Goal: Task Accomplishment & Management: Manage account settings

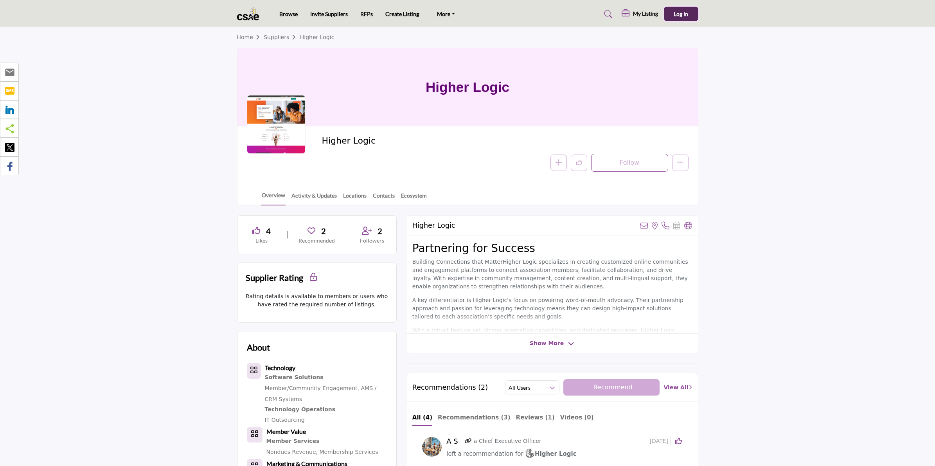
click at [676, 12] on span "Log In" at bounding box center [680, 14] width 14 height 7
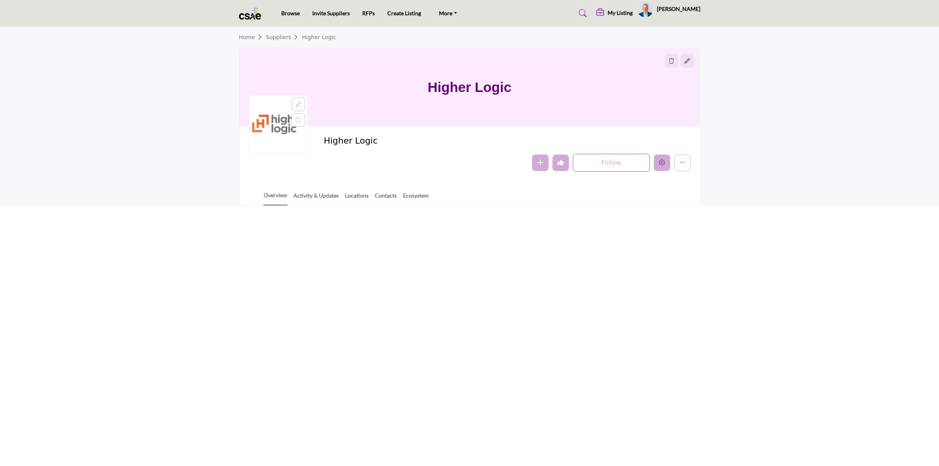
click at [664, 162] on icon "Edit company" at bounding box center [662, 162] width 6 height 6
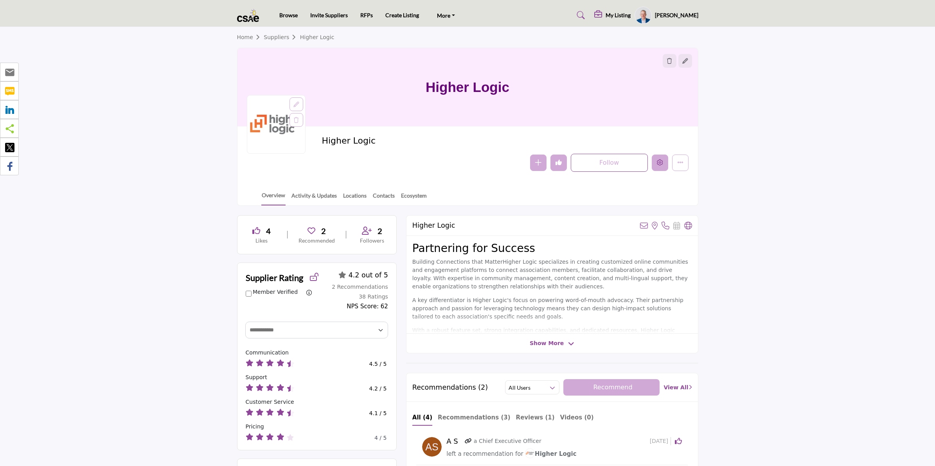
click at [659, 163] on icon "Edit company" at bounding box center [660, 162] width 6 height 6
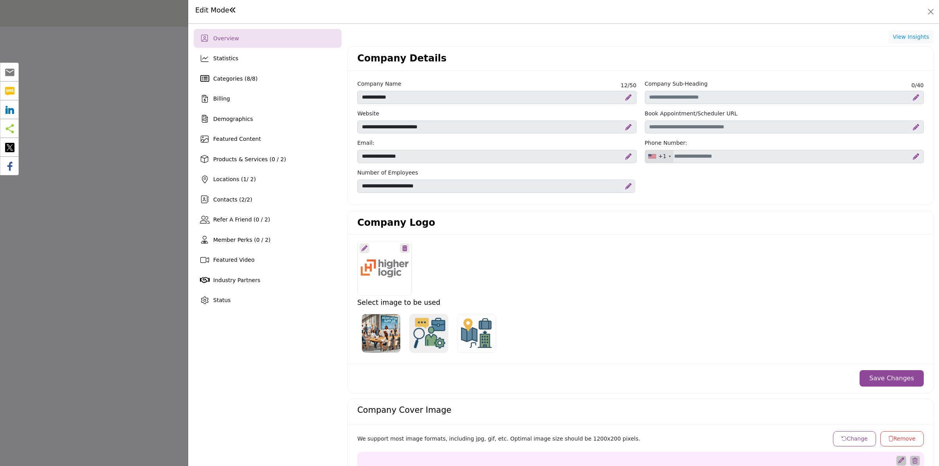
click at [403, 247] on icon at bounding box center [404, 248] width 5 height 6
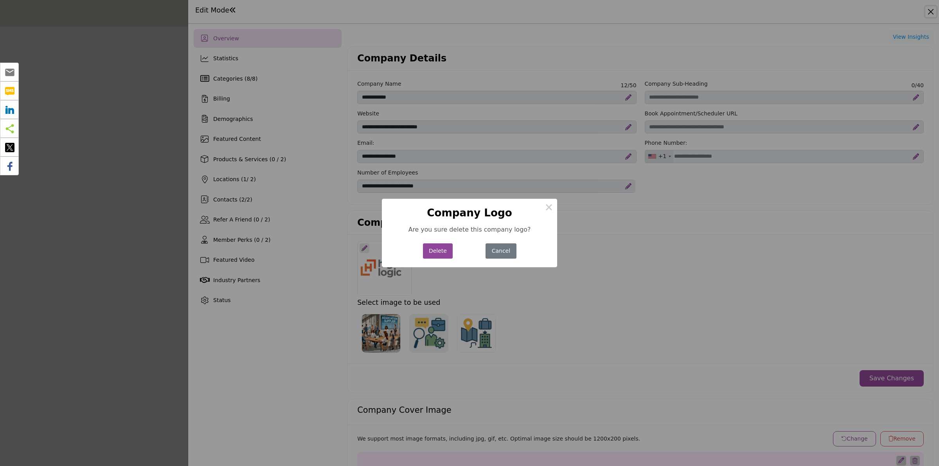
click at [433, 251] on button "Delete" at bounding box center [438, 250] width 30 height 15
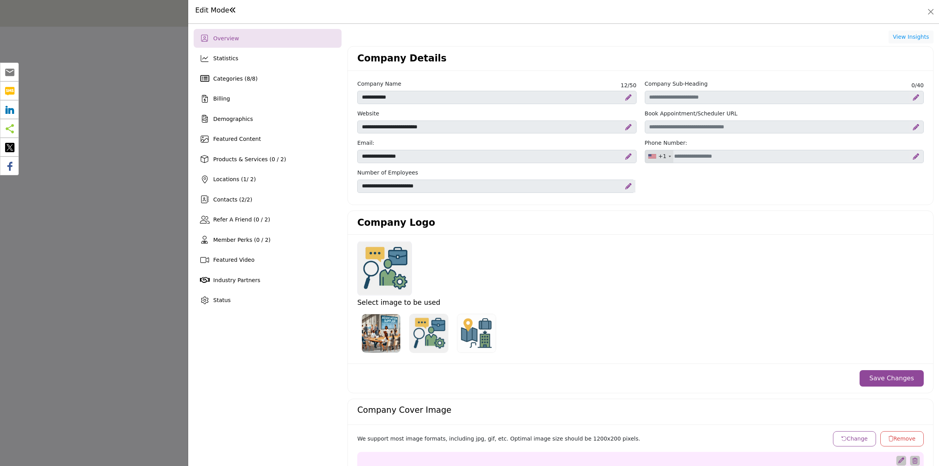
click at [151, 209] on div at bounding box center [469, 233] width 939 height 466
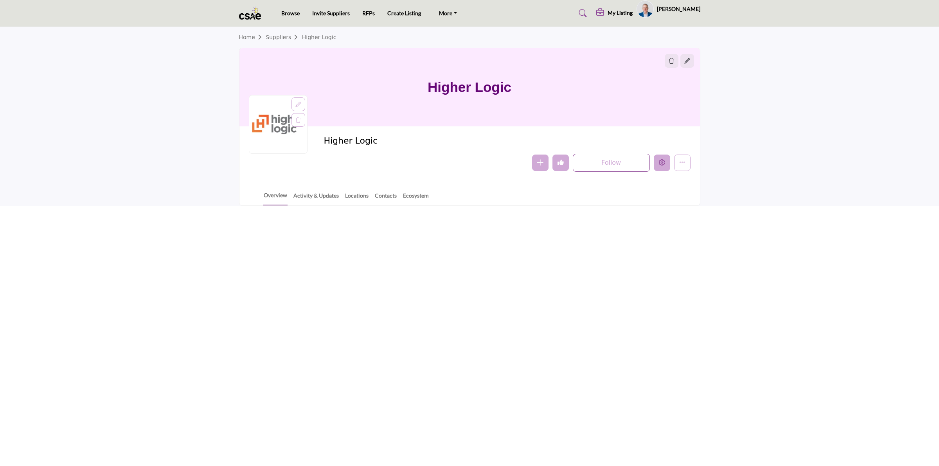
click at [663, 161] on icon "Edit company" at bounding box center [662, 162] width 6 height 6
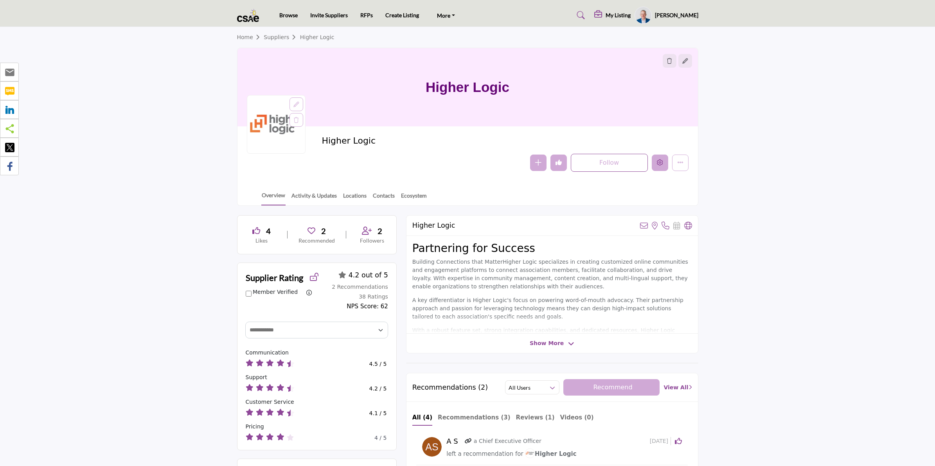
click at [661, 165] on icon "Edit company" at bounding box center [660, 162] width 6 height 6
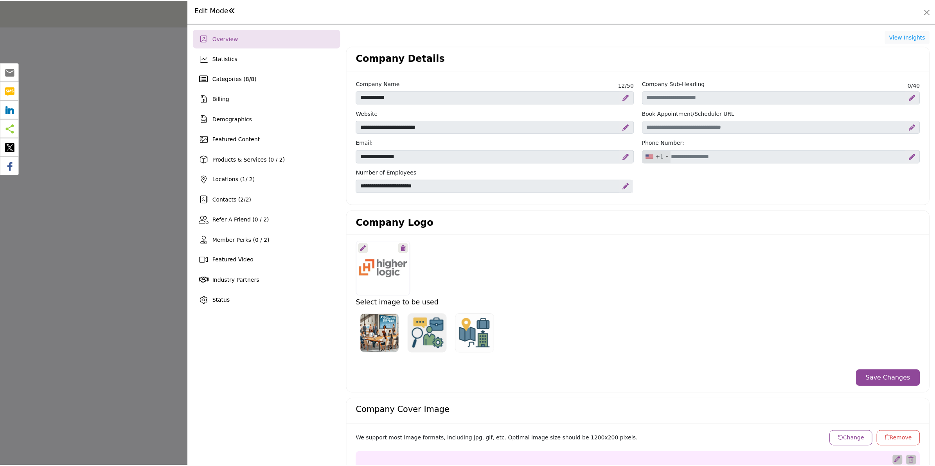
scroll to position [98, 0]
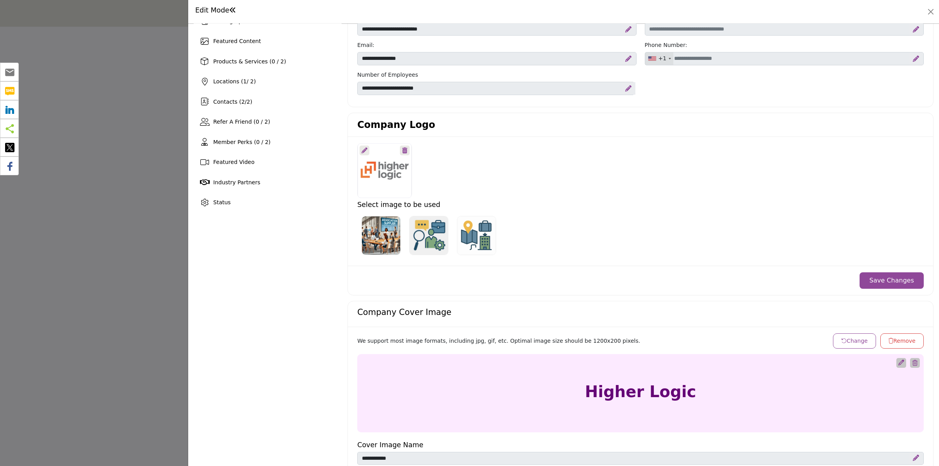
click at [402, 151] on icon at bounding box center [404, 150] width 5 height 6
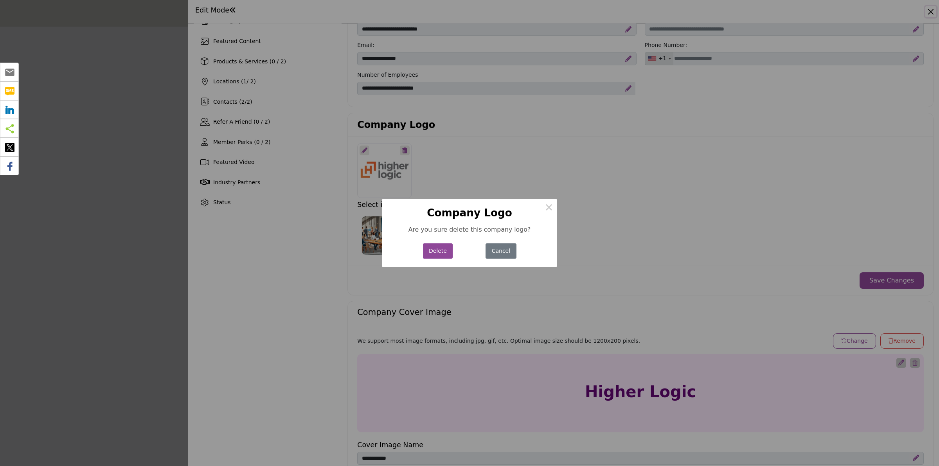
click at [434, 253] on button "Delete" at bounding box center [438, 250] width 30 height 15
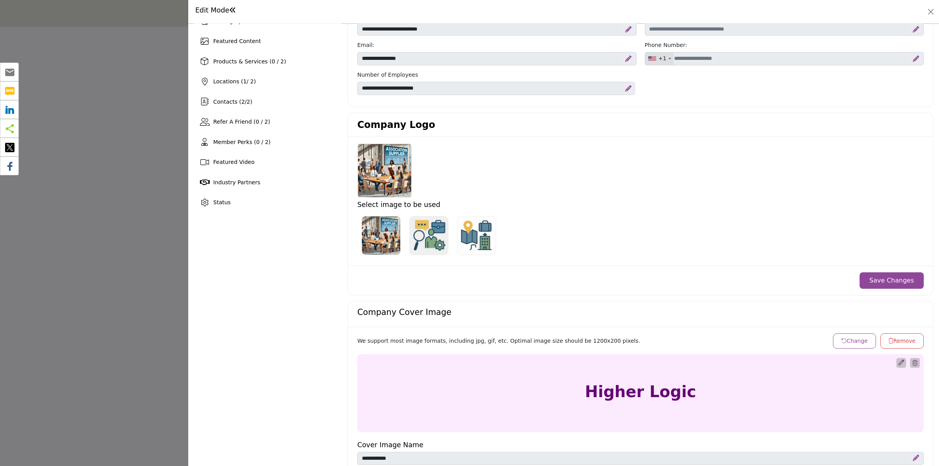
click at [883, 281] on button "Save Changes" at bounding box center [891, 280] width 64 height 16
click at [86, 120] on div at bounding box center [469, 233] width 939 height 466
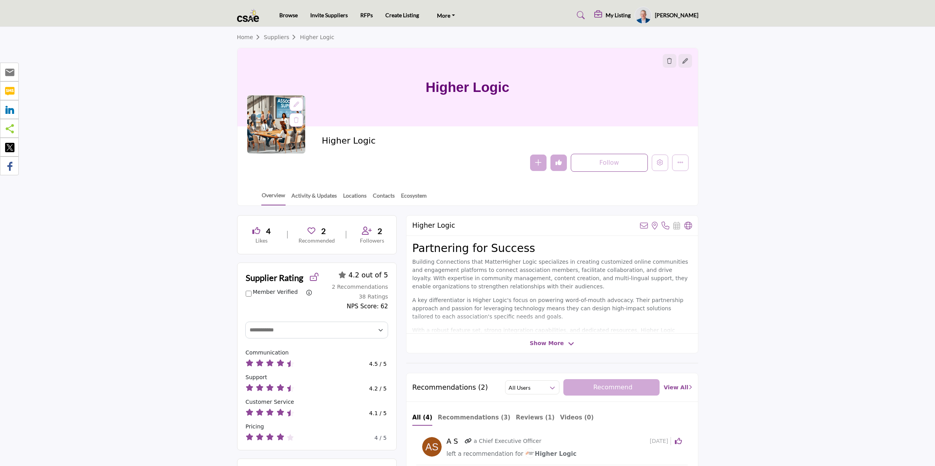
click at [296, 106] on icon at bounding box center [295, 104] width 5 height 5
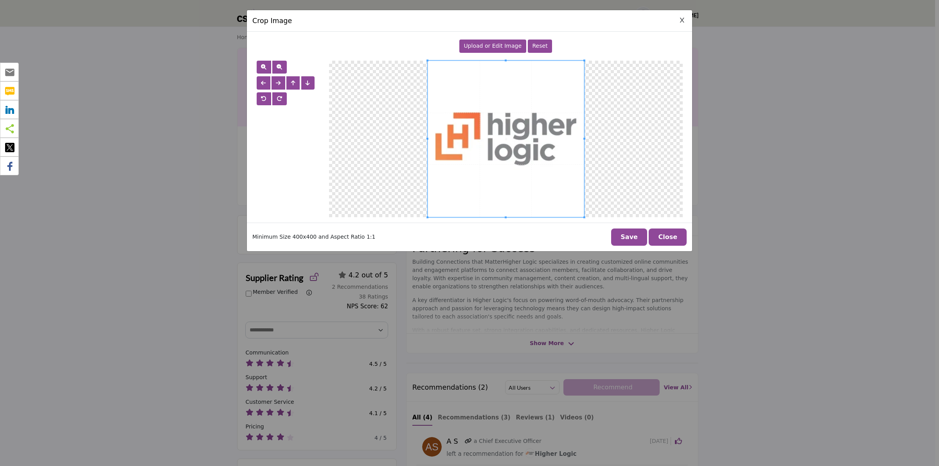
click at [683, 20] on icon "Close Image Upload Modal" at bounding box center [682, 20] width 4 height 5
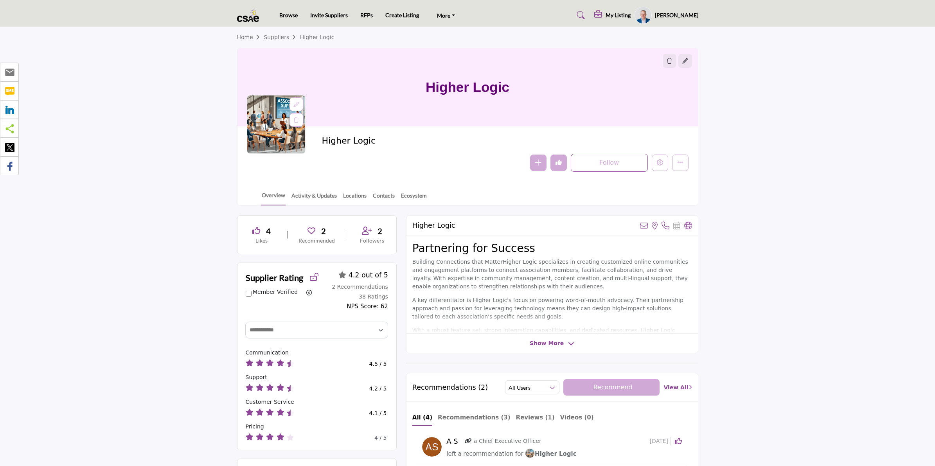
click at [296, 102] on icon at bounding box center [295, 104] width 5 height 5
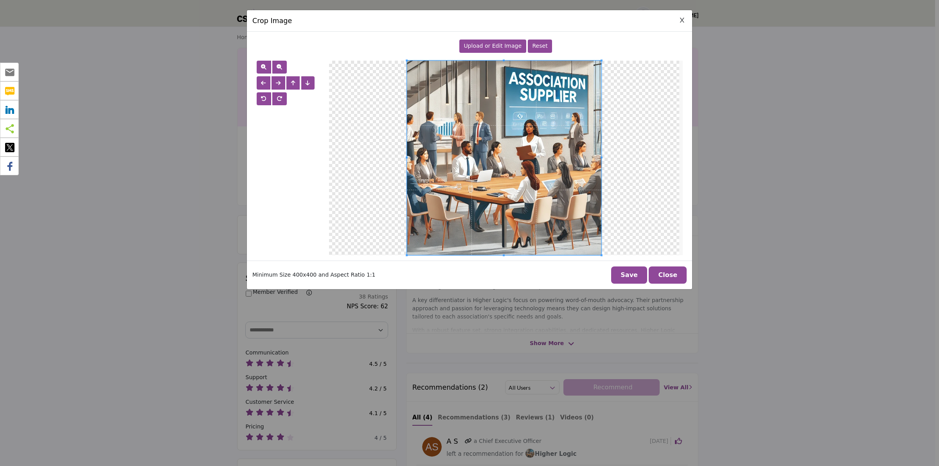
click at [485, 46] on span "Upload or Edit Image" at bounding box center [492, 46] width 58 height 6
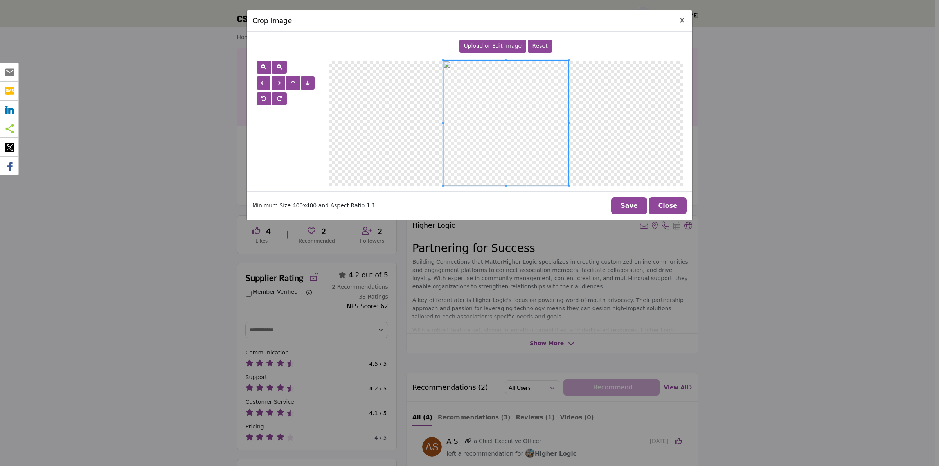
click at [641, 206] on button "Save" at bounding box center [629, 205] width 36 height 17
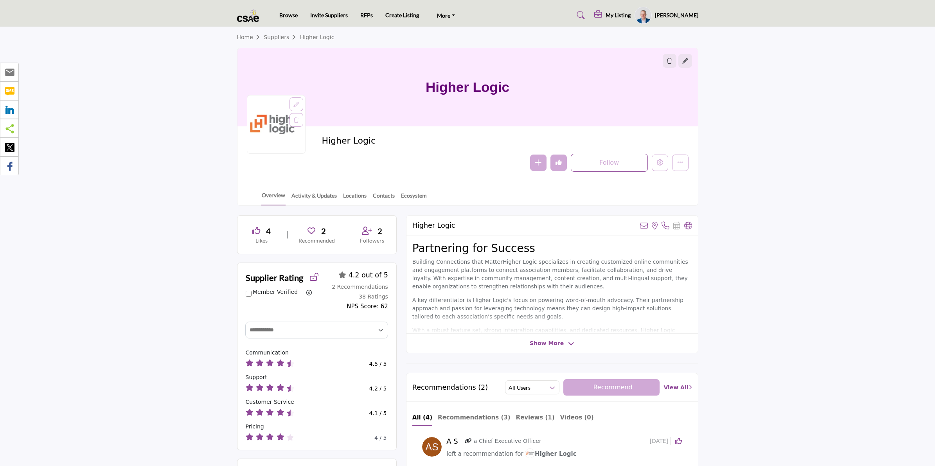
click at [296, 102] on icon at bounding box center [295, 104] width 5 height 5
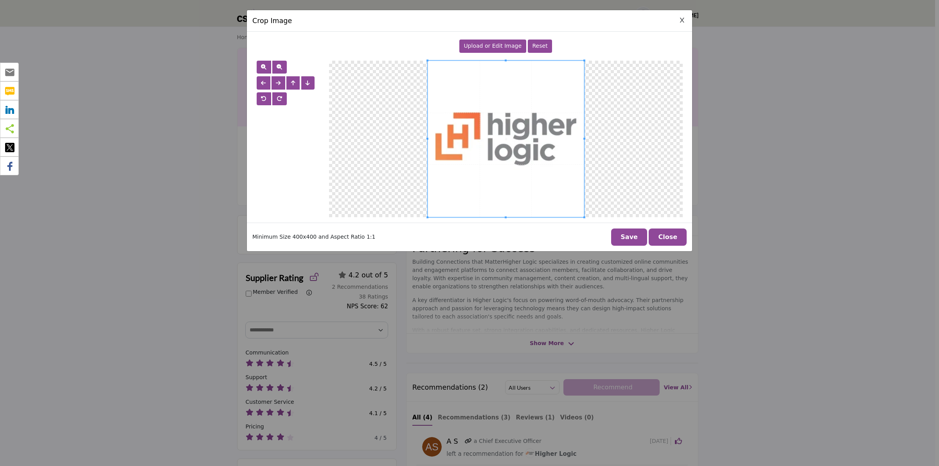
click at [142, 96] on div "Crop Image Upload or Edit Image Reset" at bounding box center [469, 233] width 939 height 466
click at [682, 24] on button "Close Image Upload Modal" at bounding box center [681, 20] width 9 height 9
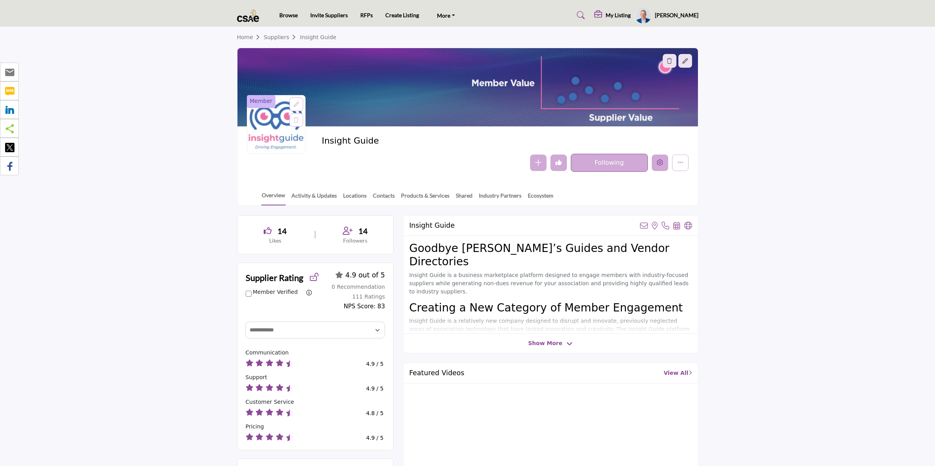
click at [658, 165] on icon "Edit company" at bounding box center [660, 162] width 6 height 6
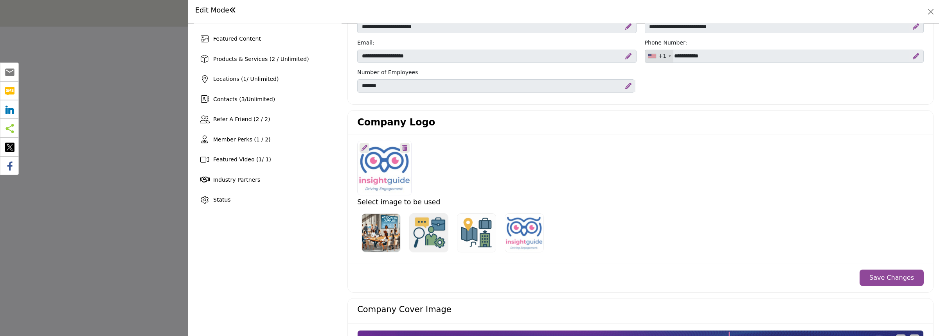
scroll to position [147, 0]
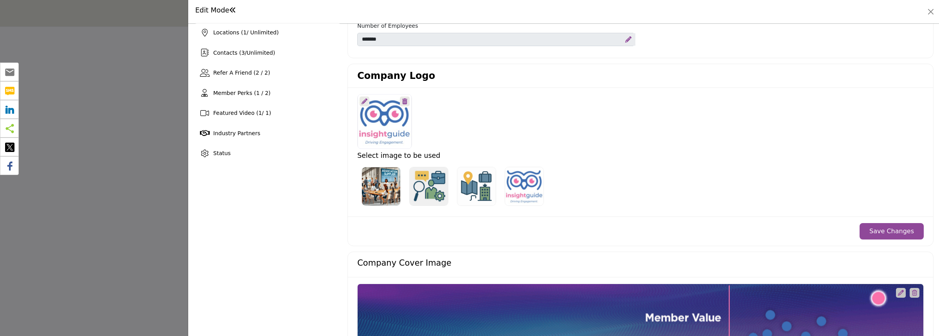
click at [122, 155] on div at bounding box center [469, 168] width 939 height 336
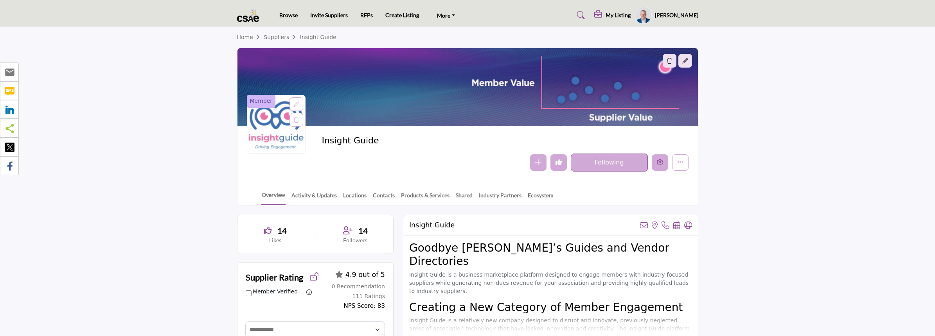
click at [657, 161] on icon "Edit company" at bounding box center [660, 162] width 6 height 6
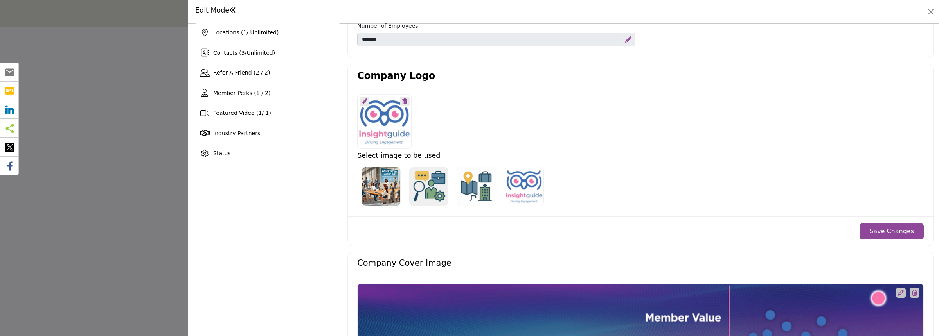
click at [404, 102] on icon at bounding box center [404, 102] width 5 height 6
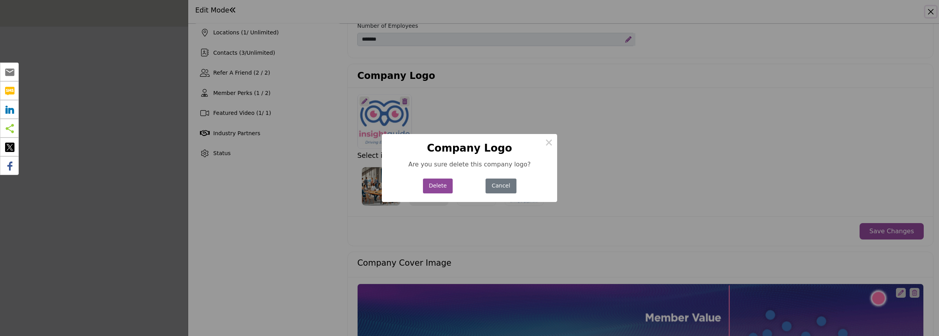
click at [443, 189] on button "Delete" at bounding box center [438, 186] width 30 height 15
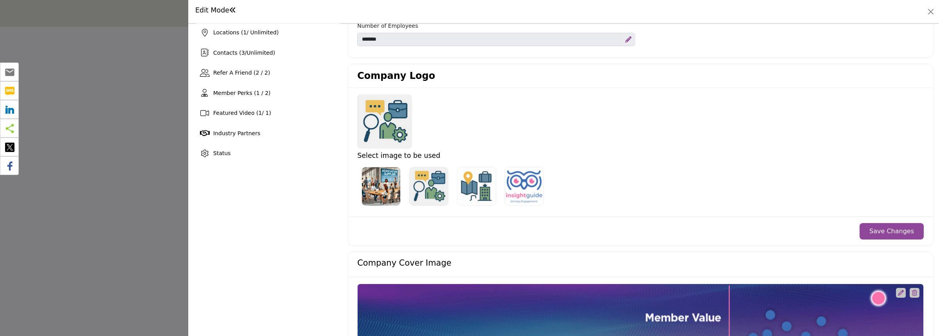
click at [891, 230] on button "Save Changes" at bounding box center [891, 231] width 64 height 16
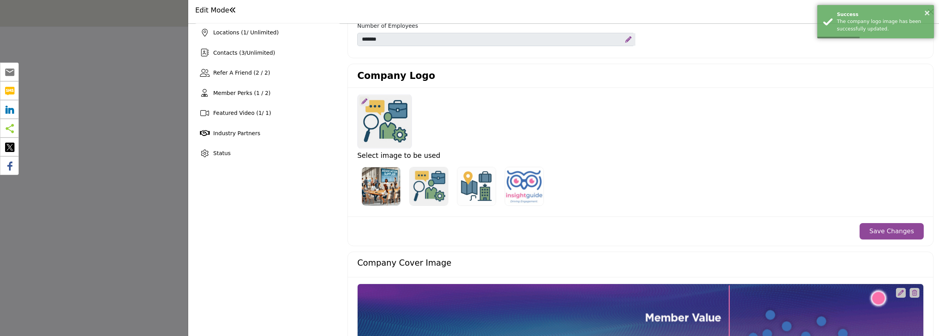
click at [120, 133] on div at bounding box center [469, 168] width 939 height 336
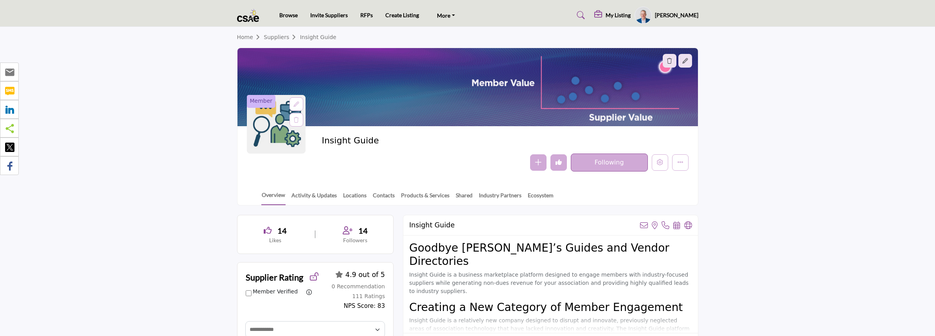
click at [294, 105] on icon at bounding box center [295, 104] width 5 height 5
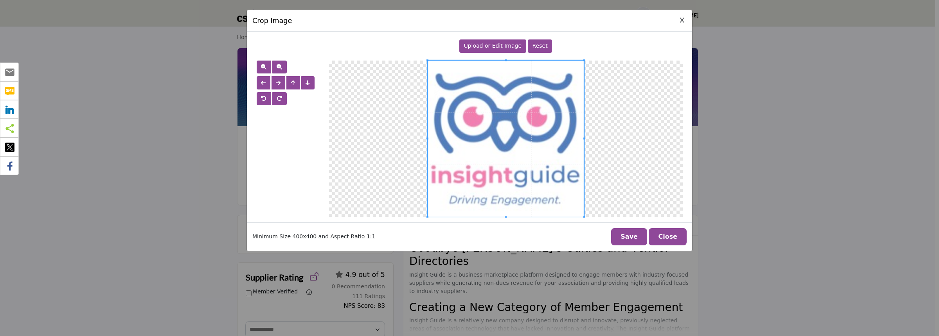
click at [498, 49] on span "Upload or Edit Image" at bounding box center [492, 46] width 58 height 6
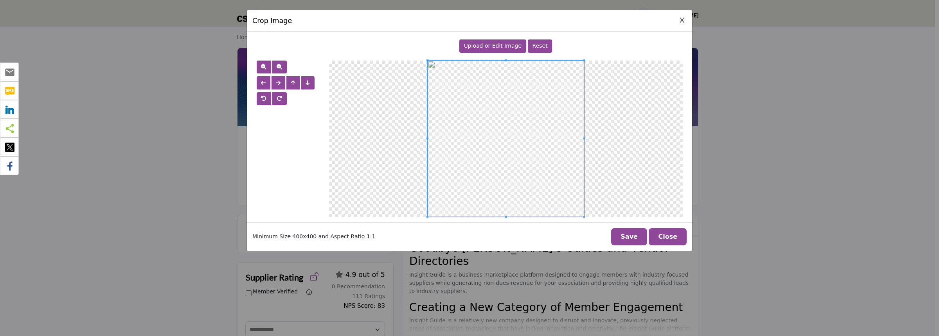
click at [626, 237] on button "Save" at bounding box center [629, 236] width 36 height 17
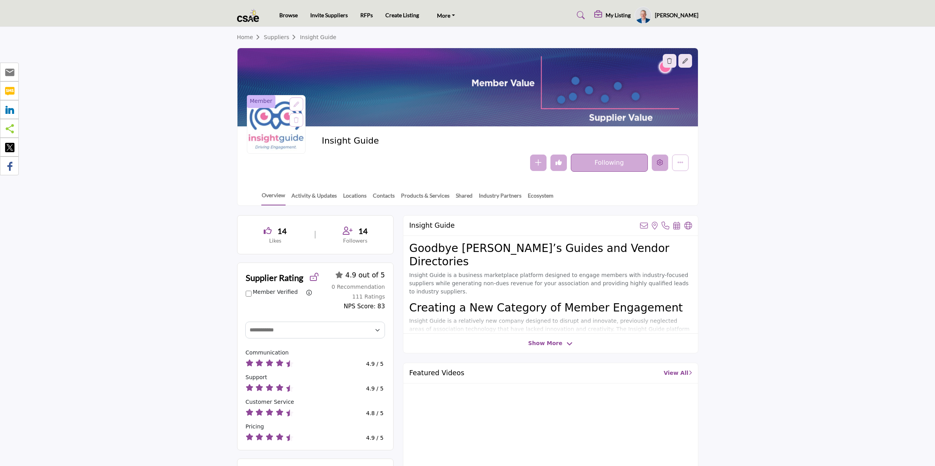
click at [657, 165] on icon "Edit company" at bounding box center [660, 162] width 6 height 6
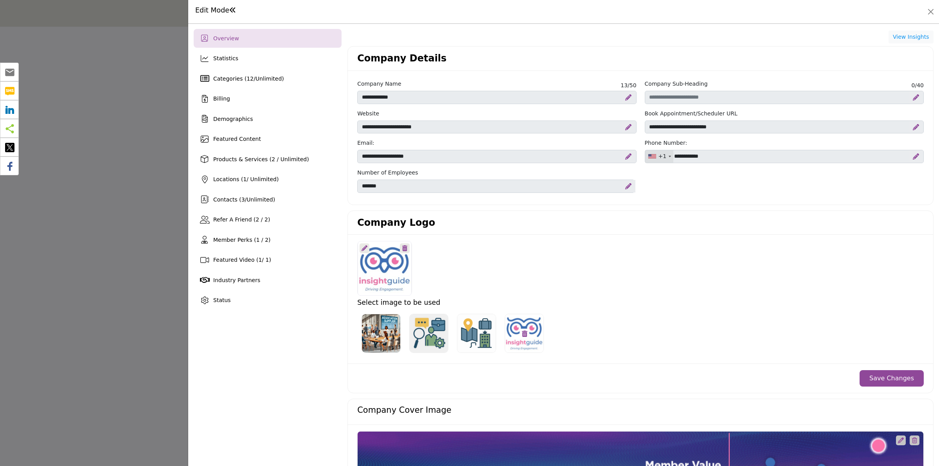
click at [523, 333] on icon at bounding box center [524, 333] width 5 height 6
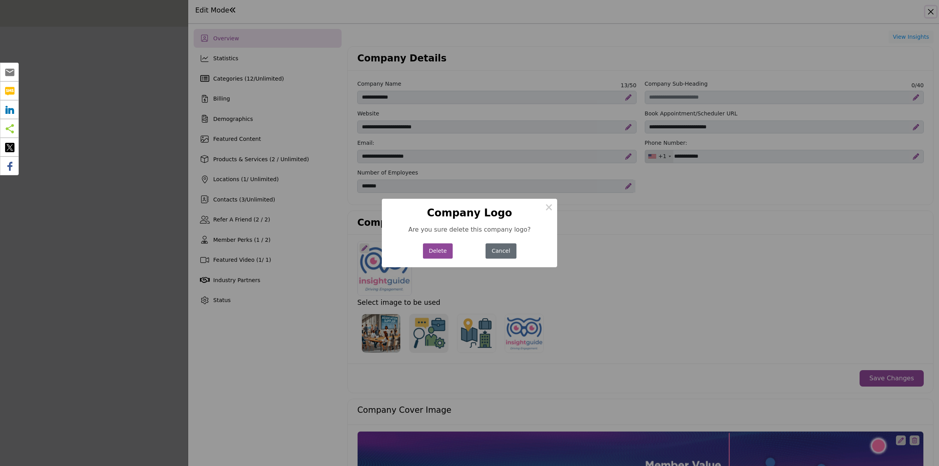
click at [501, 249] on button "Cancel" at bounding box center [500, 250] width 31 height 15
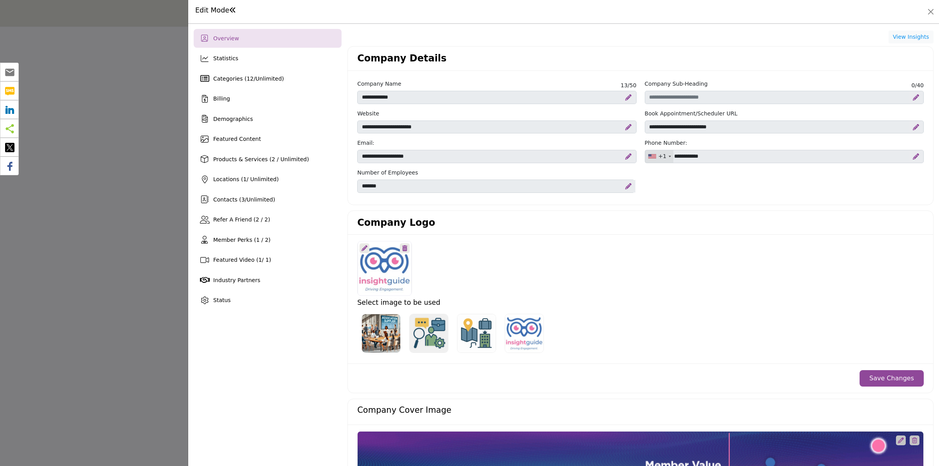
click at [128, 214] on div at bounding box center [469, 233] width 939 height 466
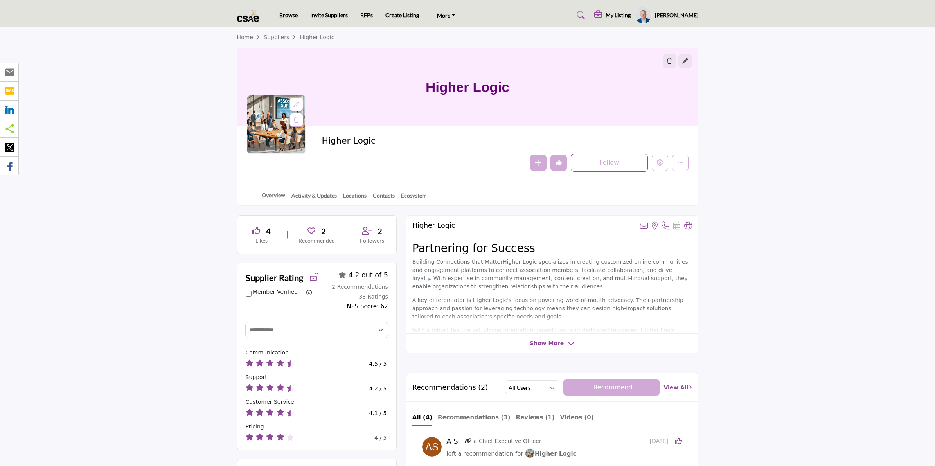
click at [293, 104] on icon at bounding box center [295, 104] width 5 height 5
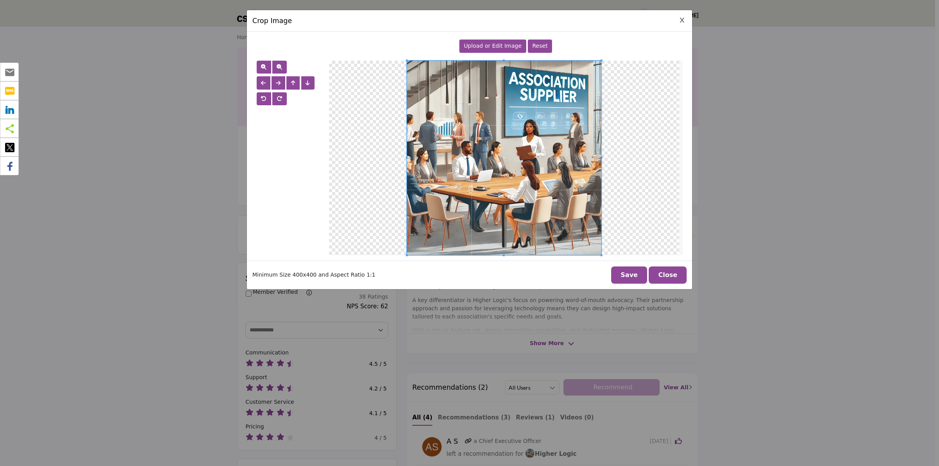
click at [499, 46] on span "Upload or Edit Image" at bounding box center [492, 46] width 58 height 6
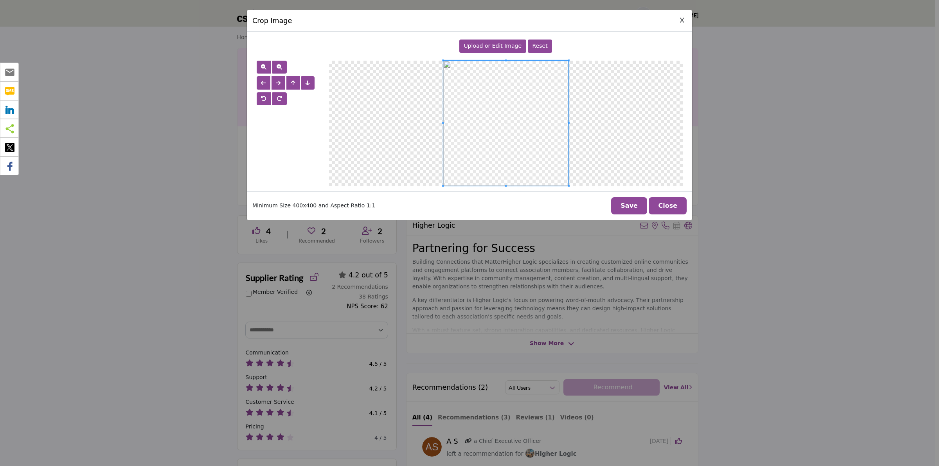
click at [635, 208] on button "Save" at bounding box center [629, 205] width 36 height 17
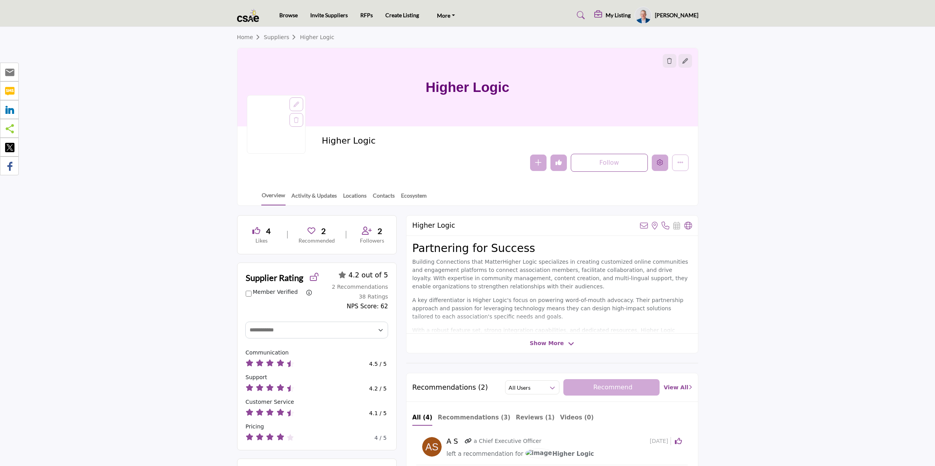
click at [657, 165] on icon "Edit company" at bounding box center [660, 162] width 6 height 6
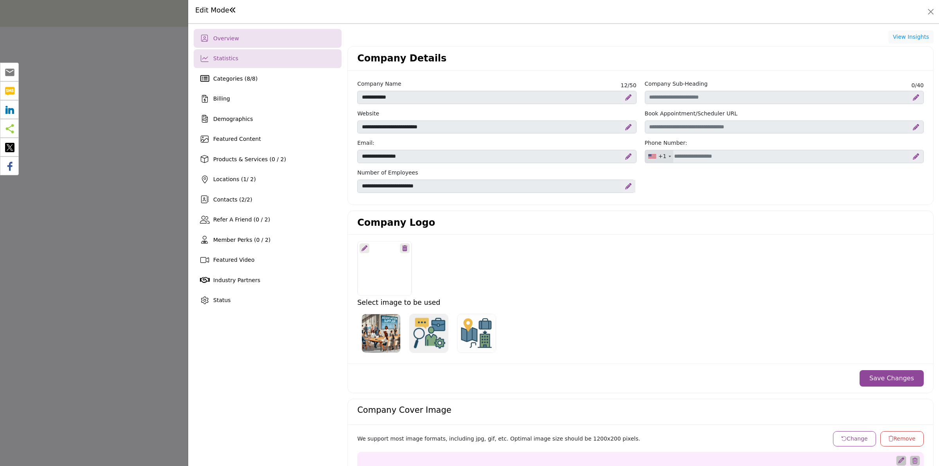
click at [255, 60] on div "Statistics" at bounding box center [268, 58] width 148 height 19
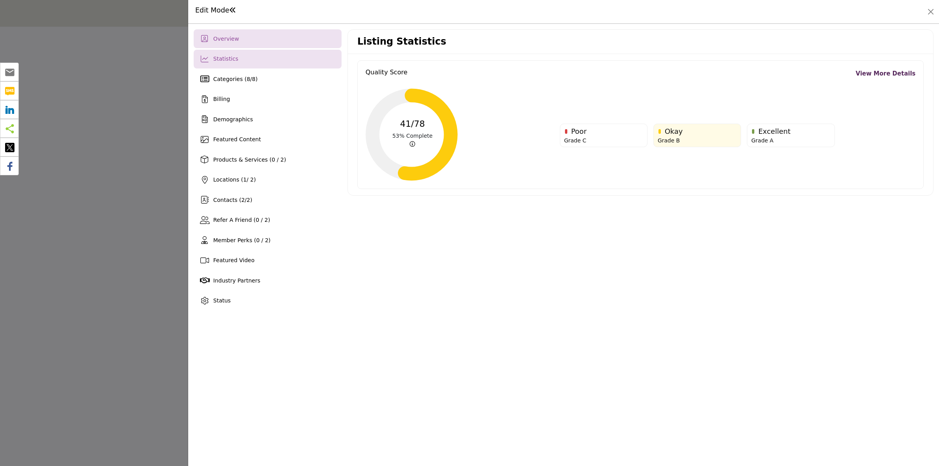
click at [263, 43] on div "Overview" at bounding box center [268, 38] width 148 height 19
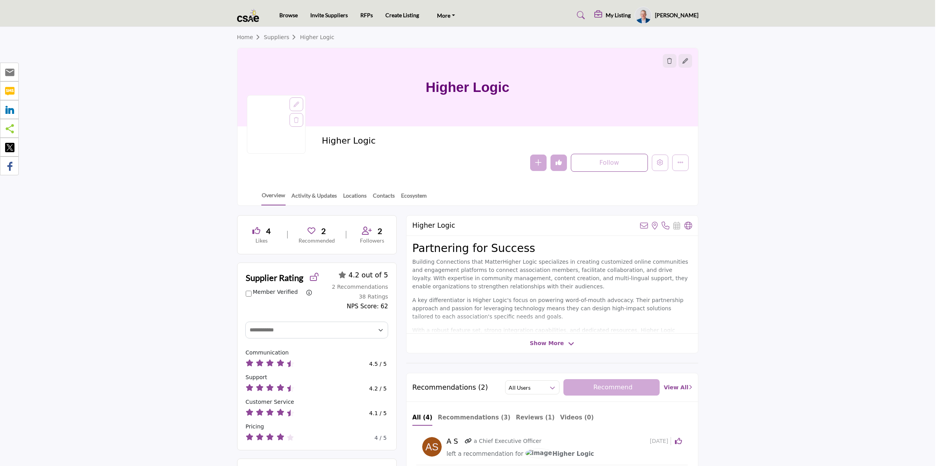
click at [89, 217] on div at bounding box center [469, 233] width 939 height 466
click at [646, 18] on profile-featured-4957a38b-70fd-449d-98bd-68ddb9a3b74a "Show hide supplier dropdown" at bounding box center [642, 15] width 17 height 17
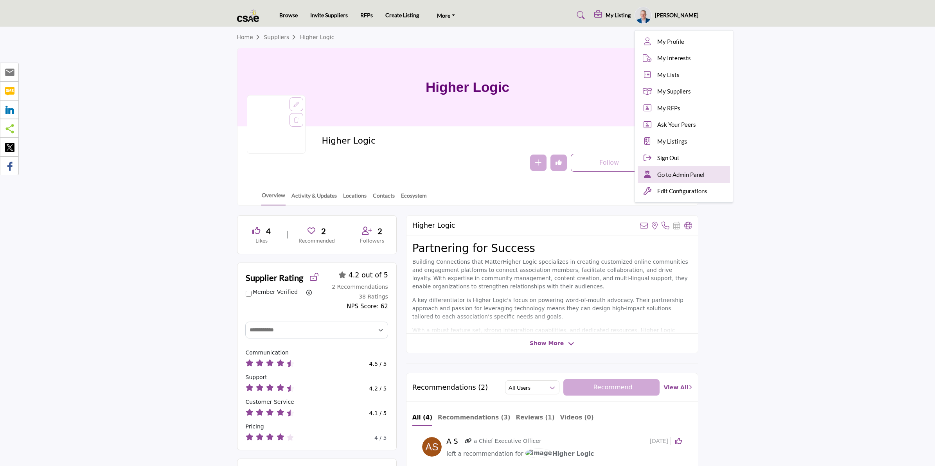
click at [702, 175] on span "Go to Admin Panel" at bounding box center [680, 174] width 47 height 9
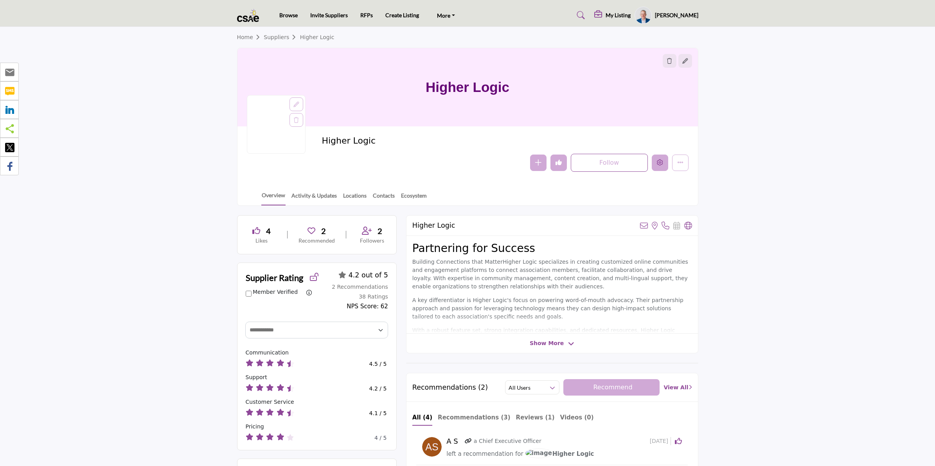
click at [658, 162] on icon "Edit company" at bounding box center [660, 162] width 6 height 6
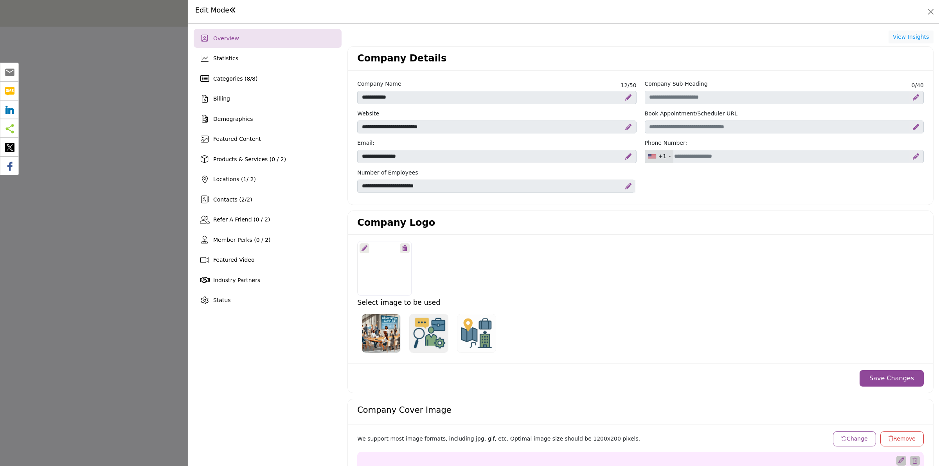
click at [404, 251] on icon at bounding box center [404, 248] width 5 height 6
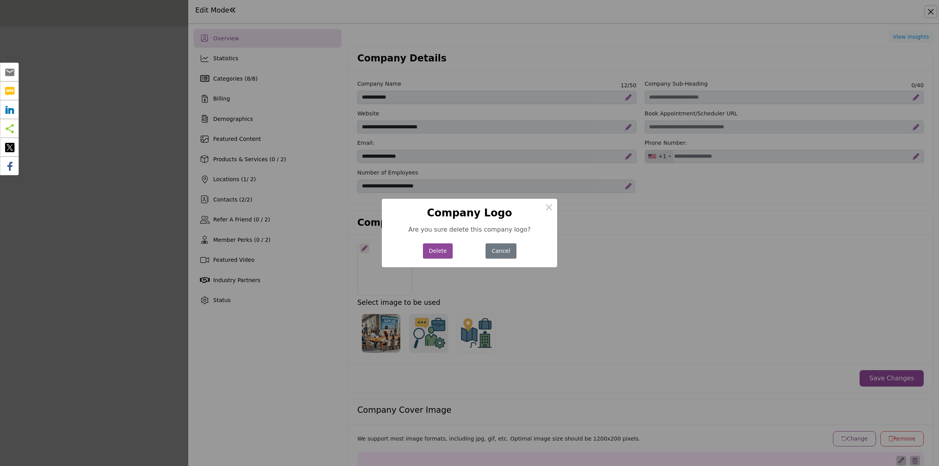
click at [443, 250] on button "Delete" at bounding box center [438, 250] width 30 height 15
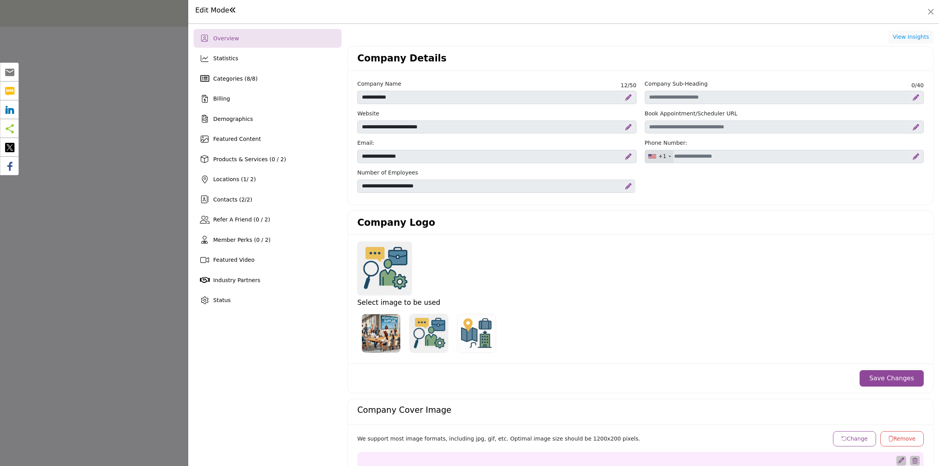
click at [393, 278] on div at bounding box center [384, 268] width 54 height 55
click at [241, 38] on div "Overview" at bounding box center [268, 38] width 148 height 19
click at [363, 249] on icon at bounding box center [364, 248] width 6 height 6
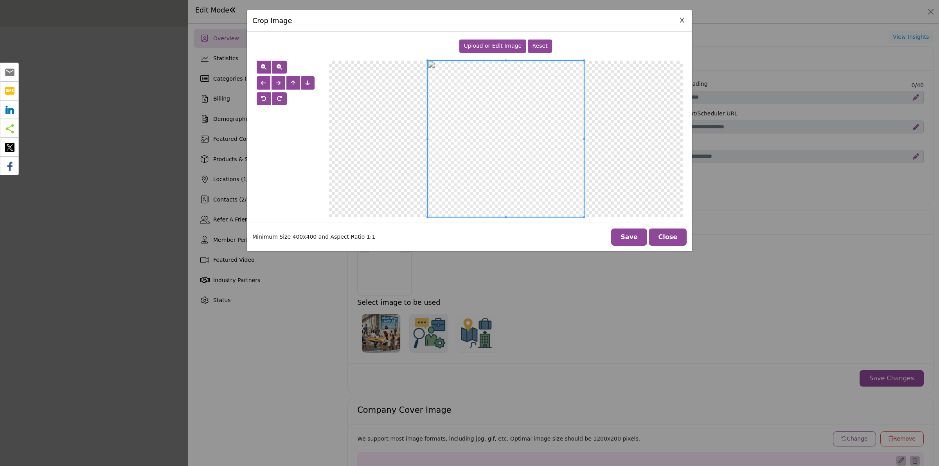
click at [489, 43] on span "Upload or Edit Image" at bounding box center [492, 46] width 58 height 6
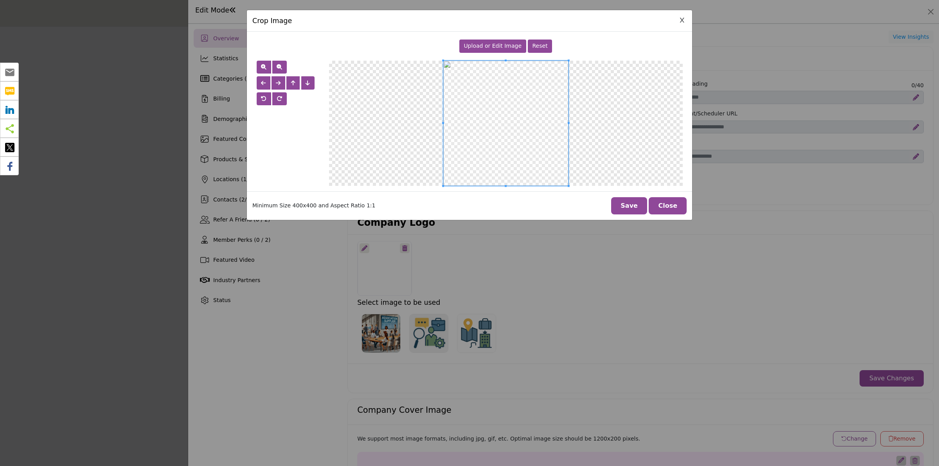
click at [637, 205] on button "Save" at bounding box center [629, 205] width 36 height 17
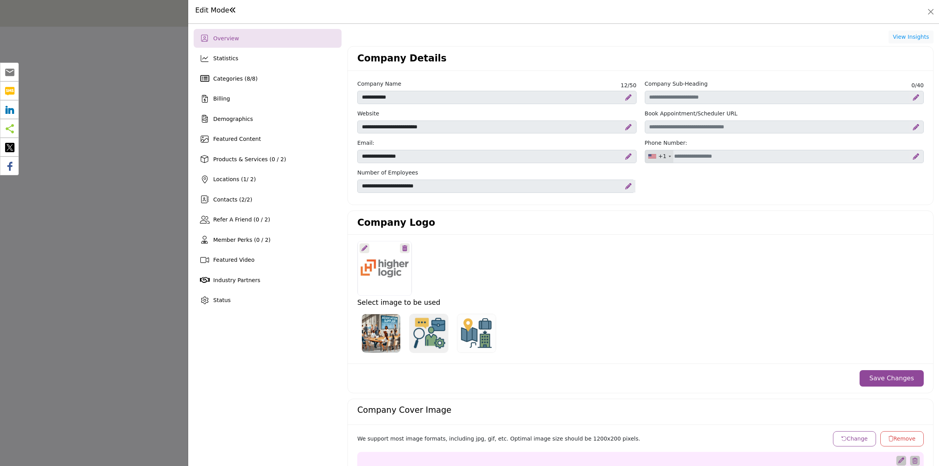
click at [883, 380] on button "Save Changes" at bounding box center [891, 378] width 64 height 16
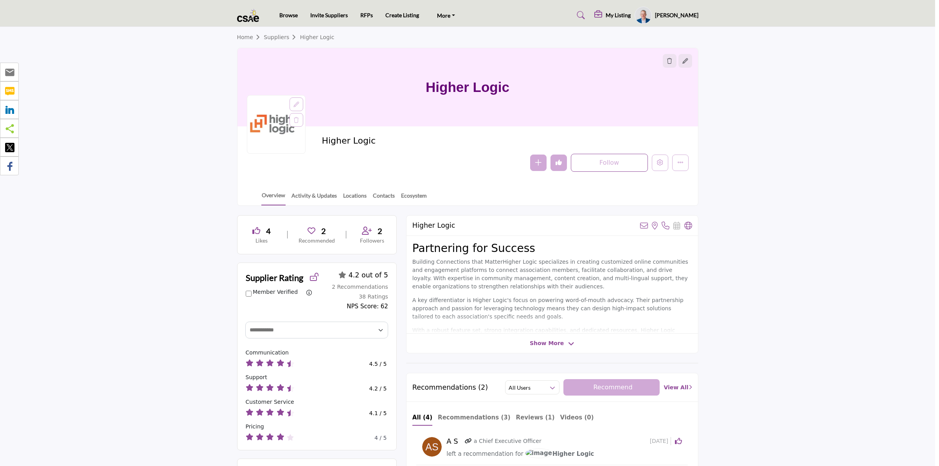
click at [123, 129] on div at bounding box center [469, 233] width 939 height 466
click at [659, 162] on icon "Edit company" at bounding box center [660, 162] width 6 height 6
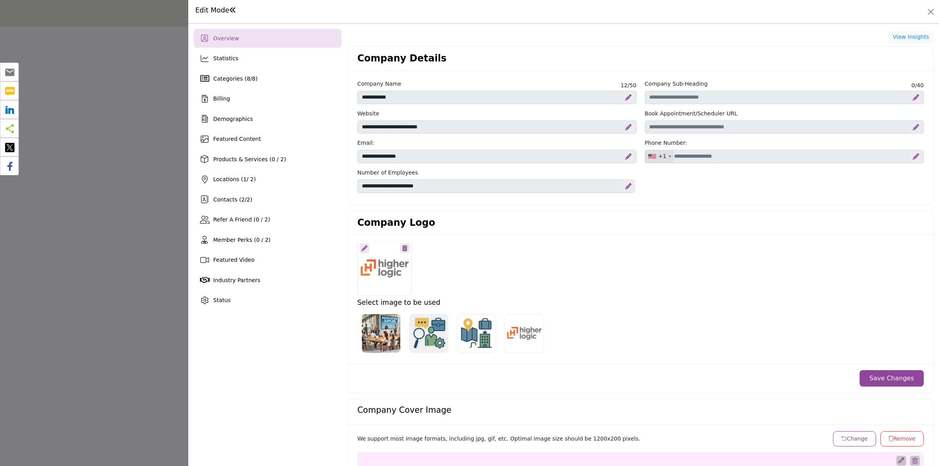
click at [177, 169] on div at bounding box center [469, 233] width 939 height 466
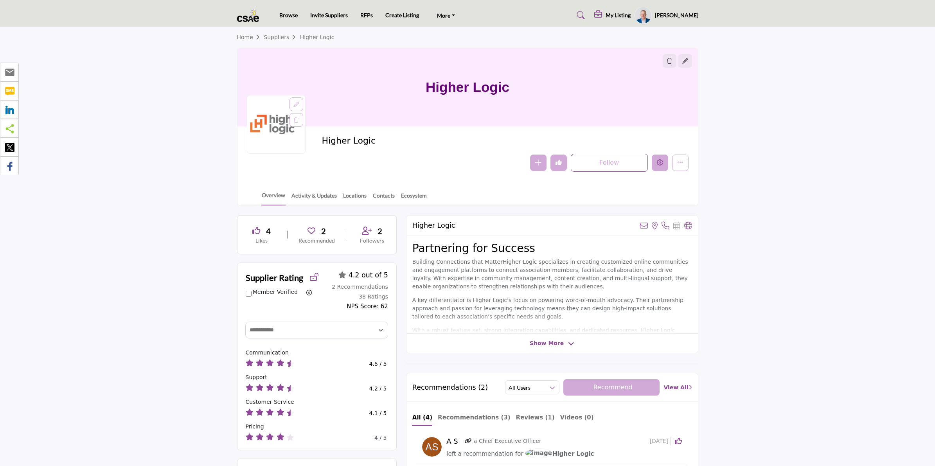
click at [658, 165] on icon "Edit company" at bounding box center [660, 162] width 6 height 6
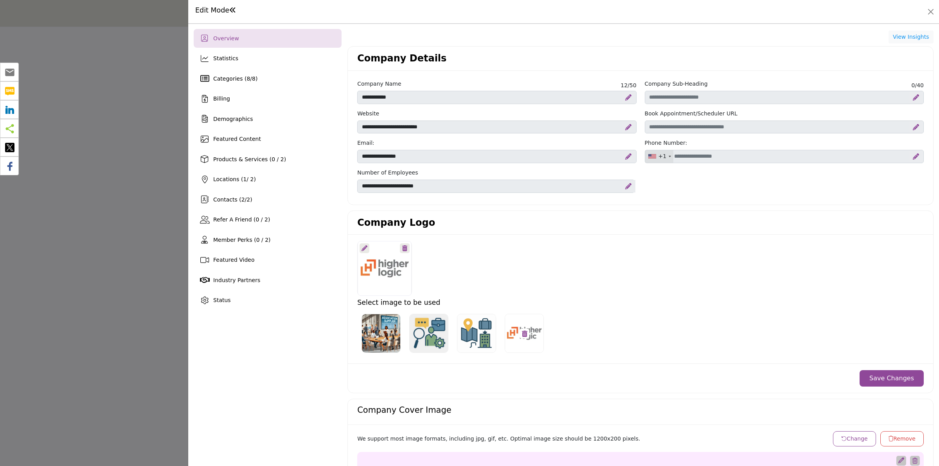
click at [523, 335] on icon at bounding box center [524, 333] width 5 height 6
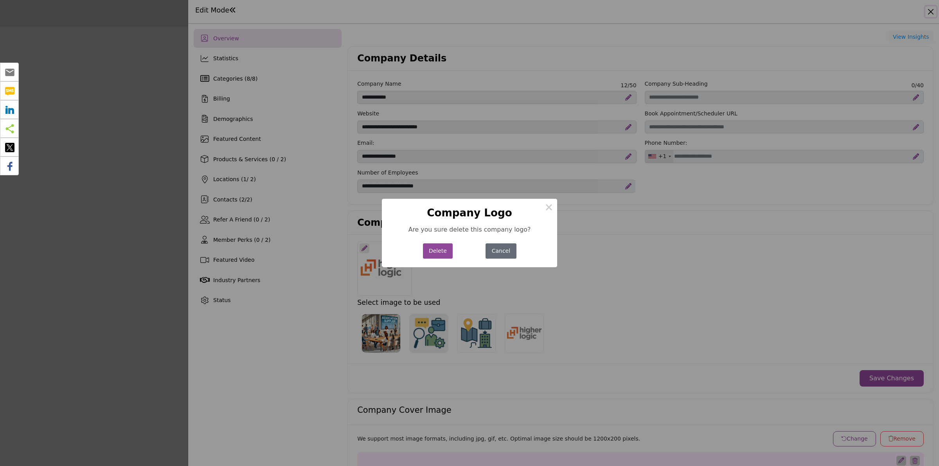
click at [509, 250] on button "Cancel" at bounding box center [500, 250] width 31 height 15
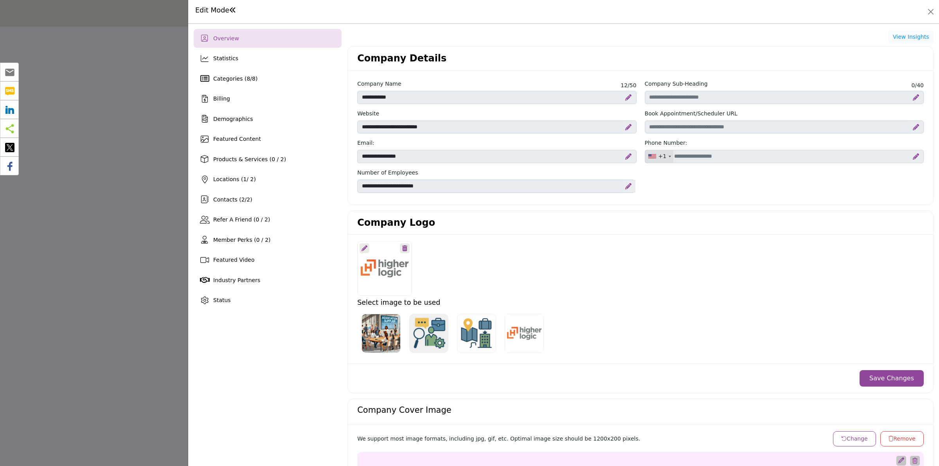
click at [92, 158] on div at bounding box center [469, 233] width 939 height 466
